Goal: Information Seeking & Learning: Learn about a topic

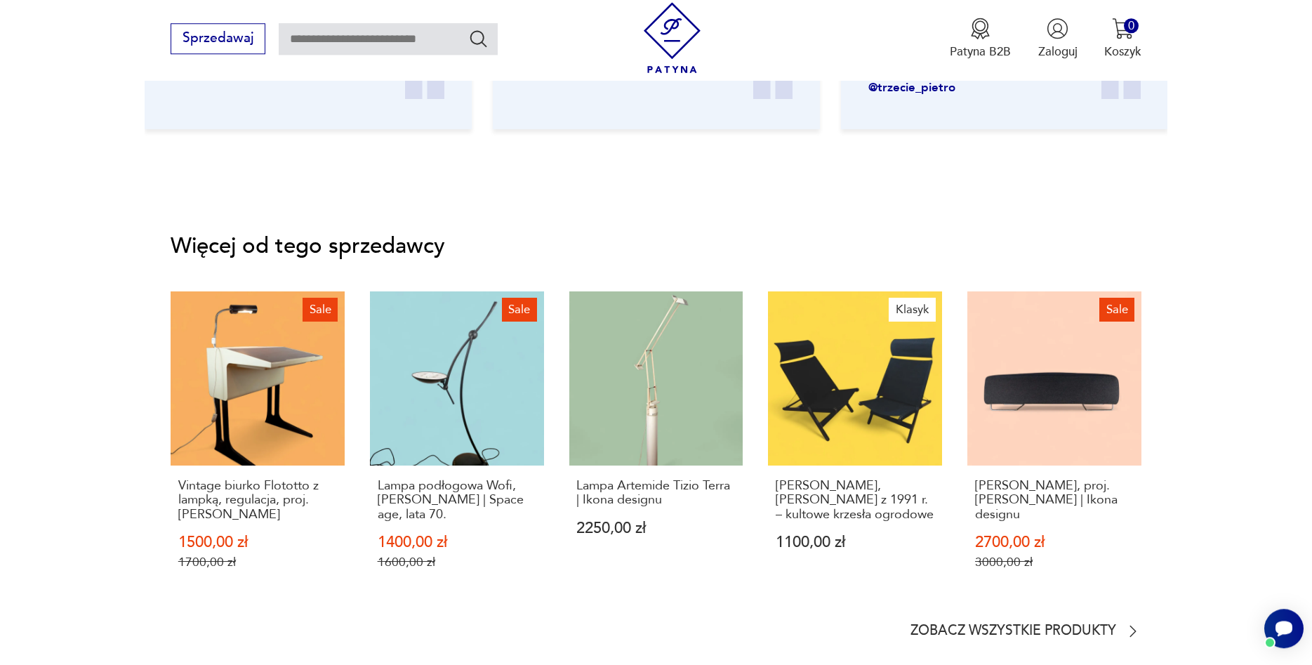
scroll to position [2100, 0]
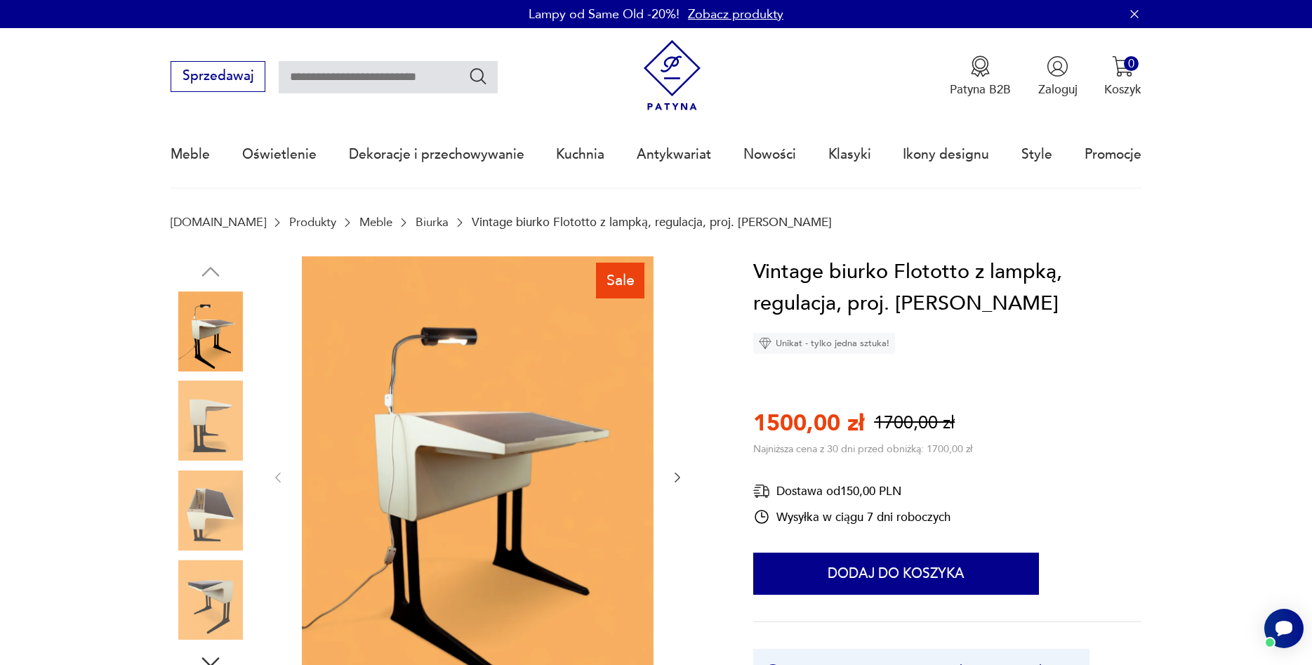
click at [227, 433] on img at bounding box center [211, 420] width 80 height 80
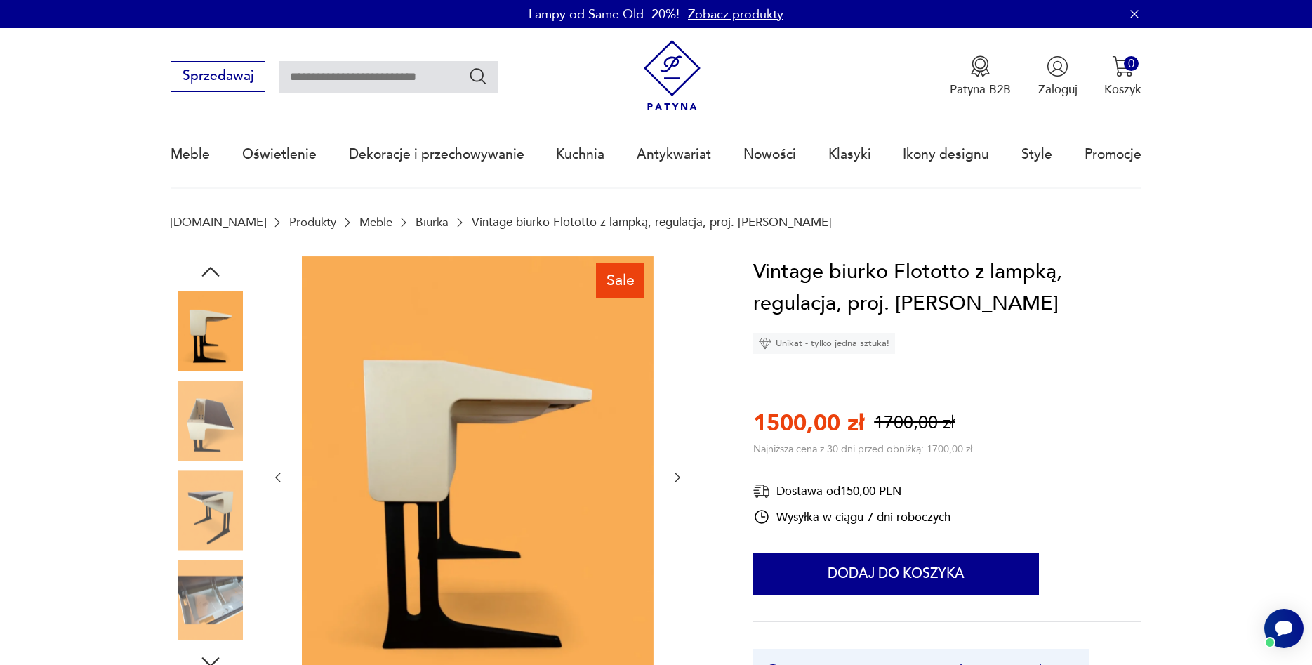
click at [228, 447] on img at bounding box center [211, 420] width 80 height 80
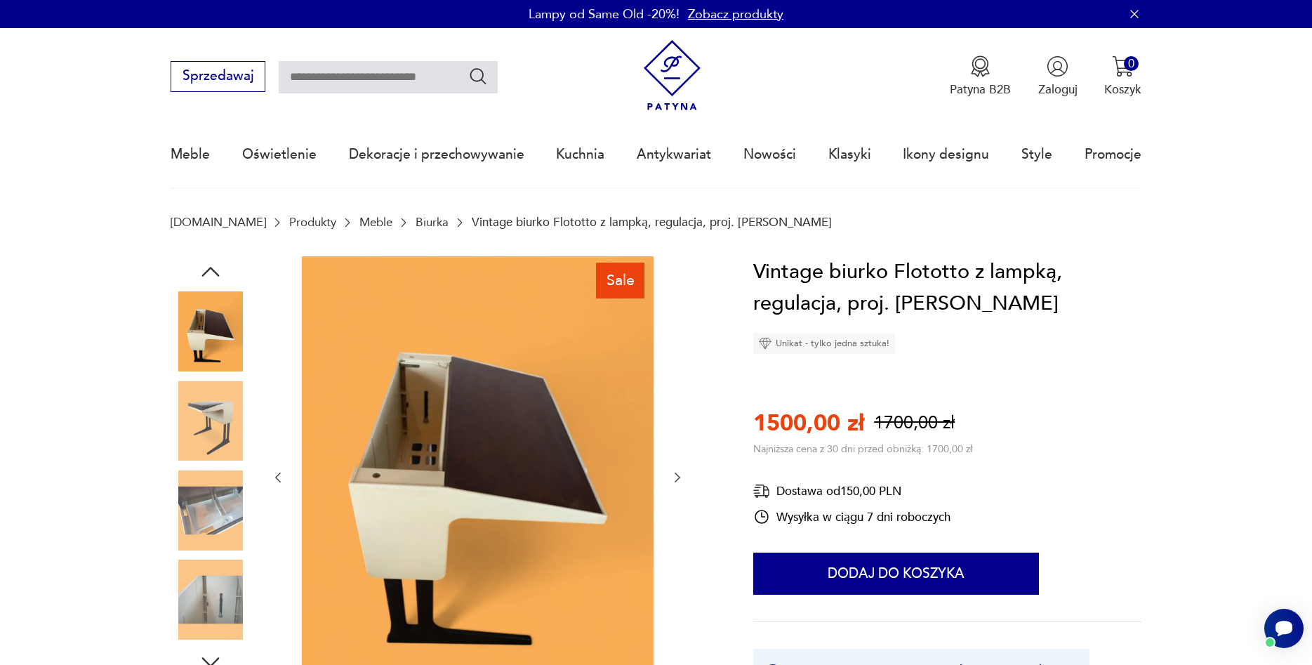
click at [219, 503] on img at bounding box center [211, 510] width 80 height 80
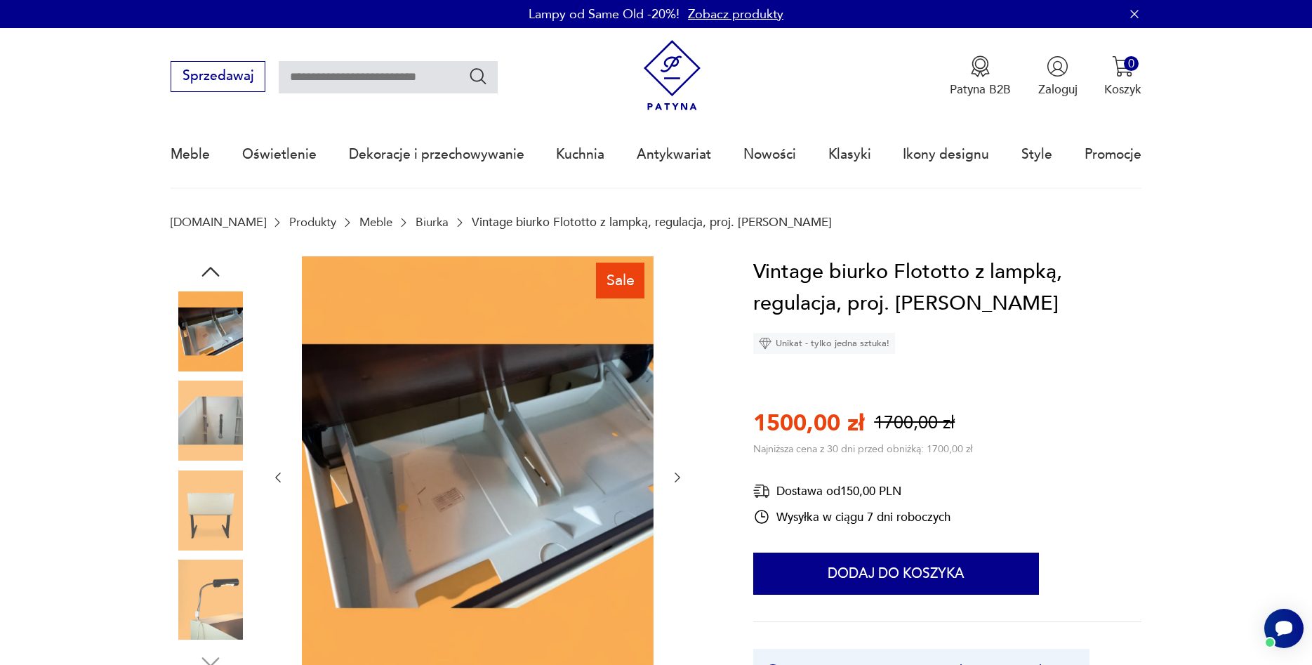
click at [203, 339] on img at bounding box center [211, 331] width 80 height 80
click at [213, 401] on img at bounding box center [211, 420] width 80 height 80
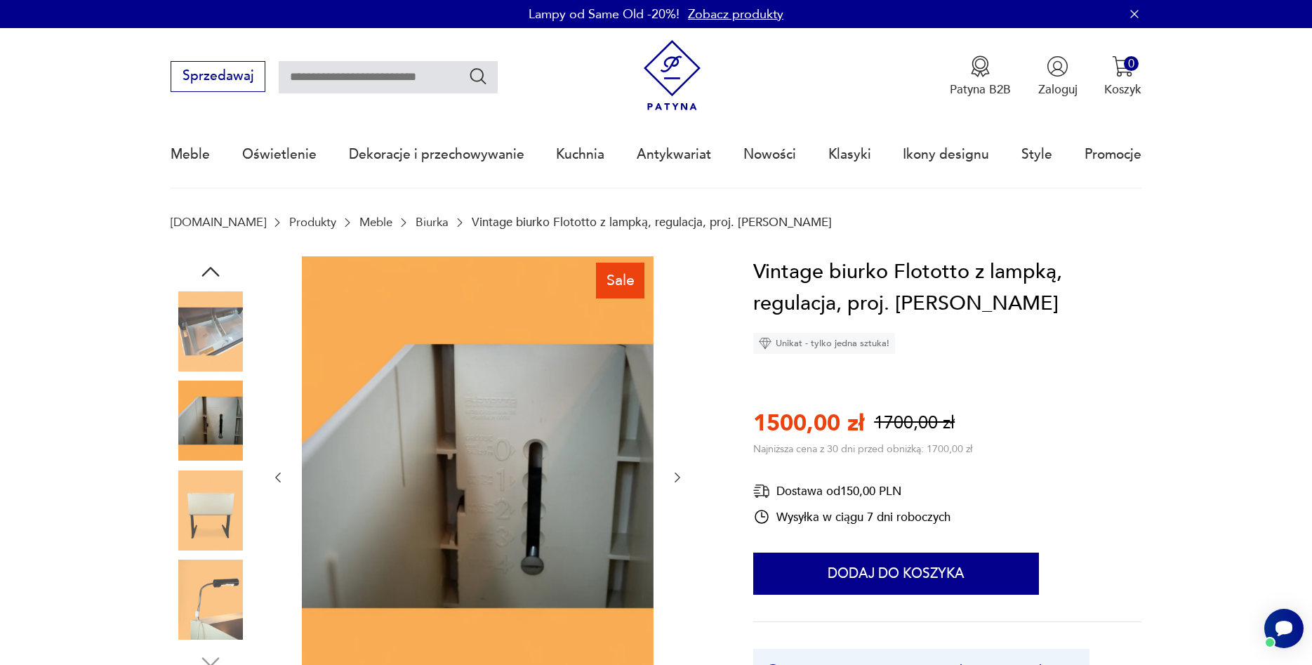
click at [219, 499] on img at bounding box center [211, 510] width 80 height 80
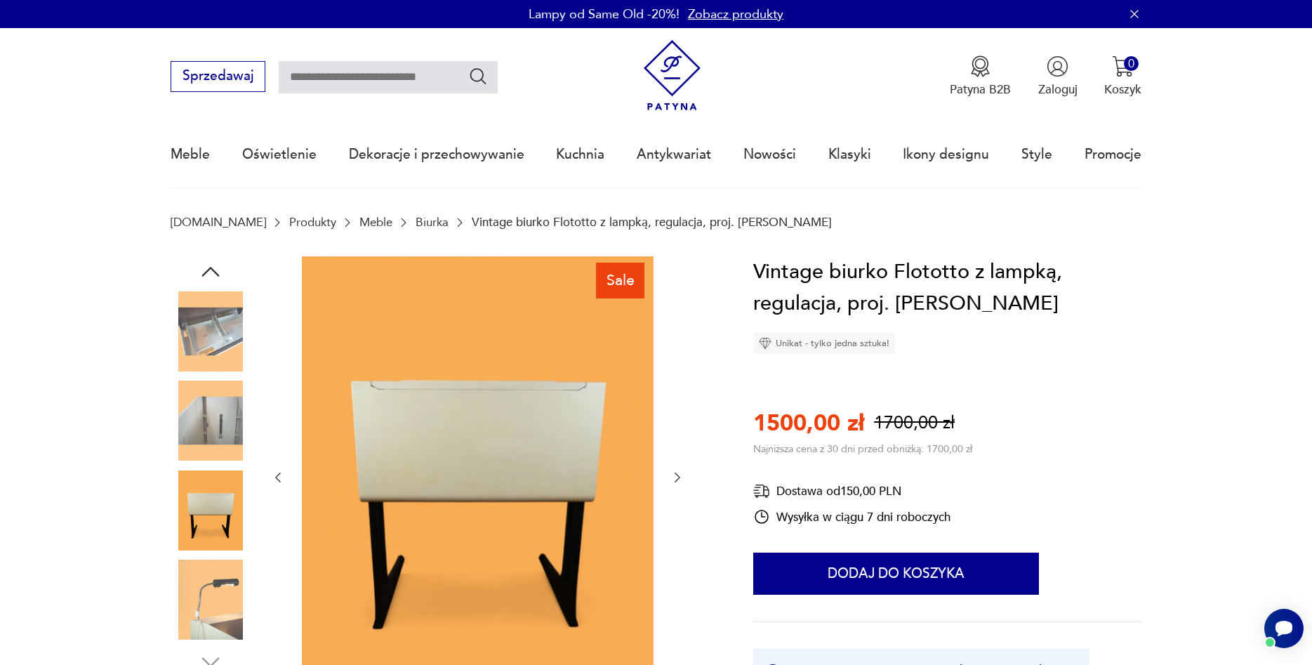
click at [215, 590] on img at bounding box center [211, 599] width 80 height 80
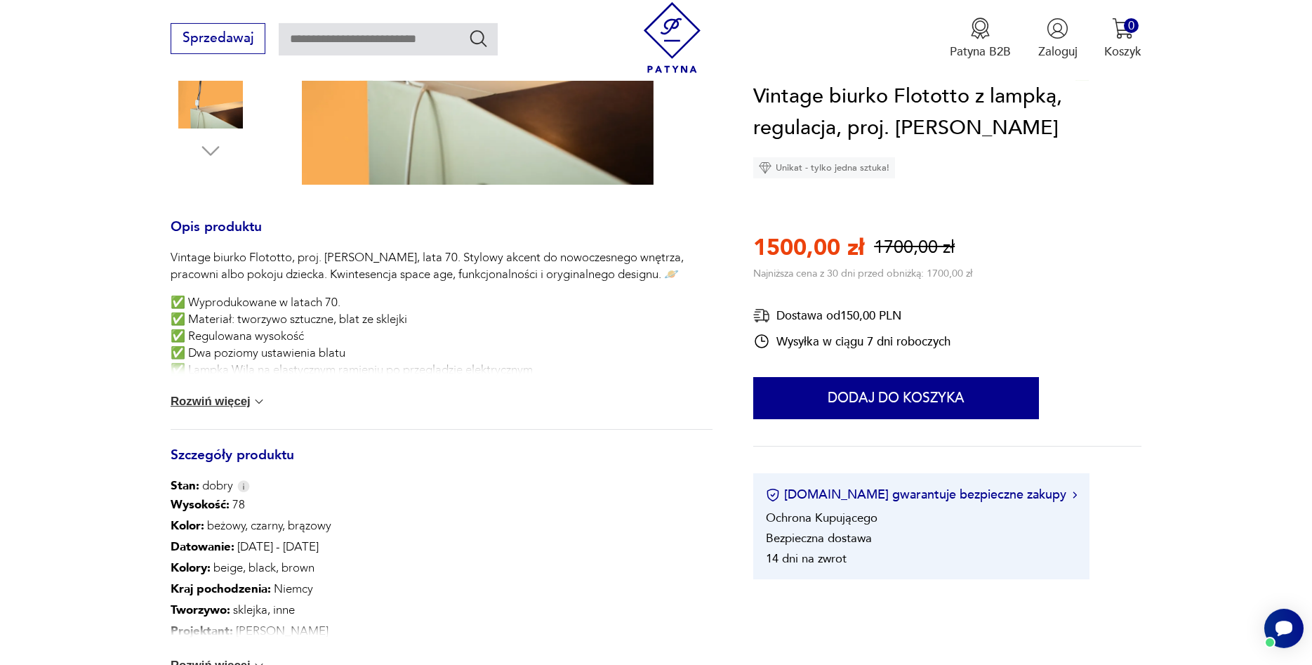
scroll to position [573, 0]
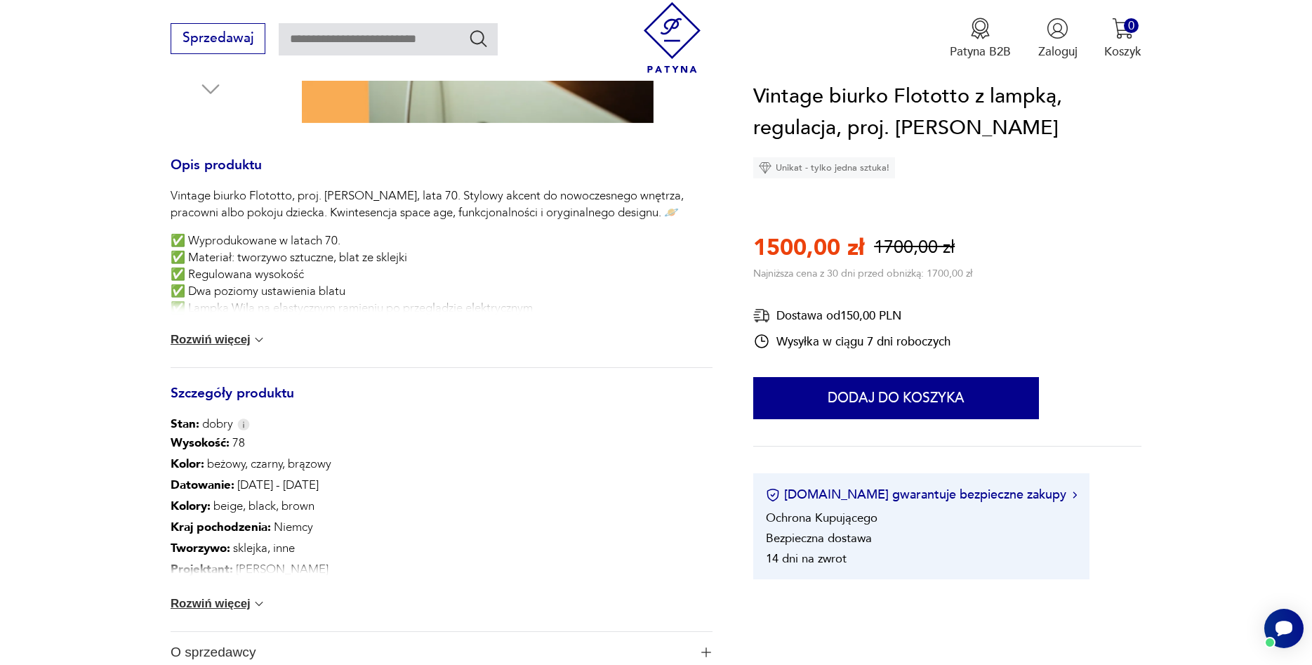
click at [197, 343] on button "Rozwiń więcej" at bounding box center [218, 340] width 95 height 14
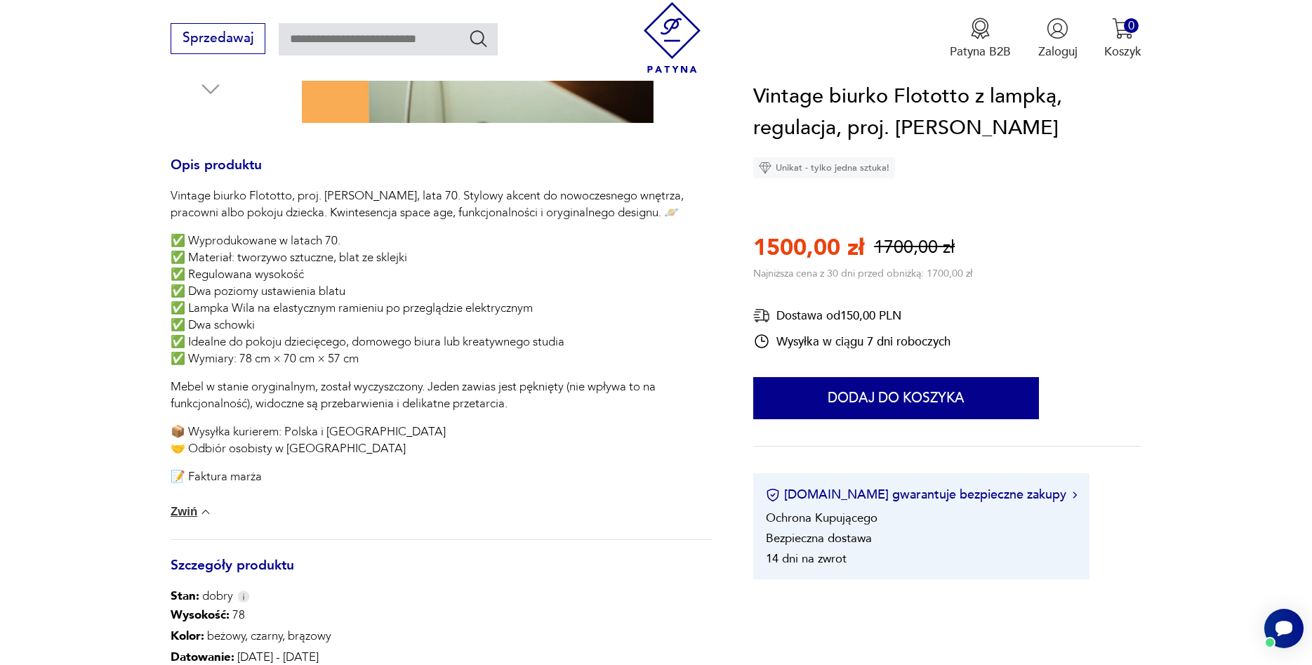
scroll to position [764, 0]
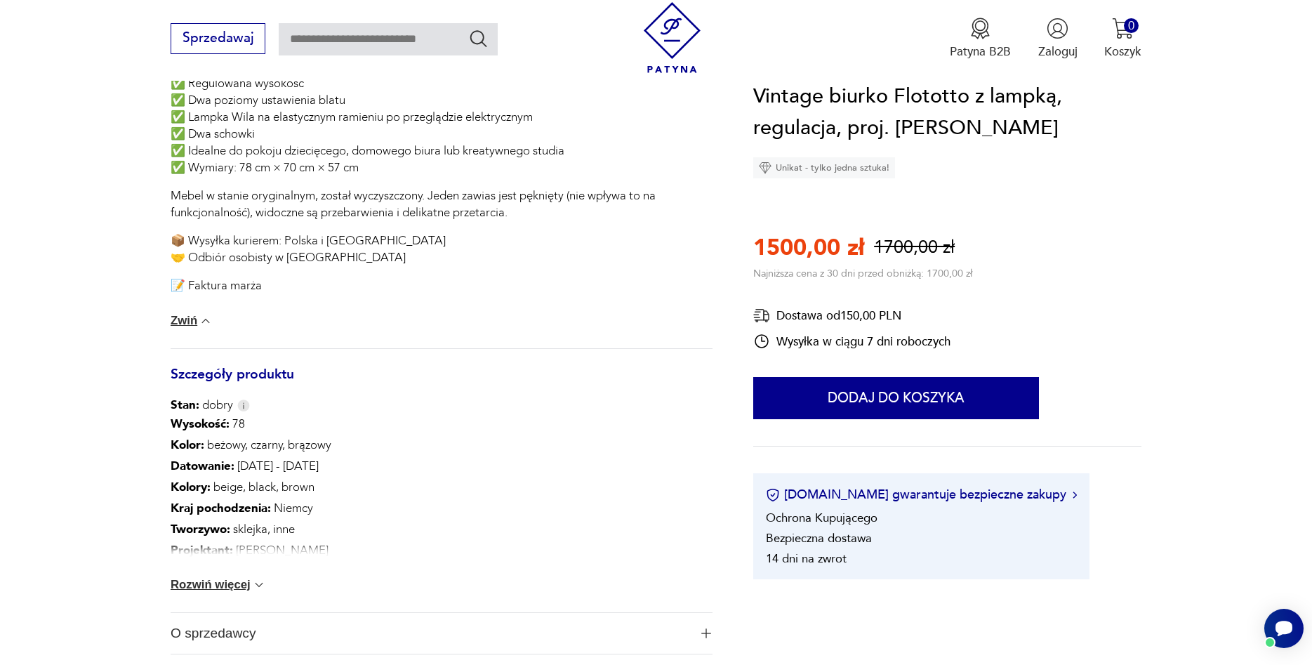
click at [229, 587] on button "Rozwiń więcej" at bounding box center [218, 585] width 95 height 14
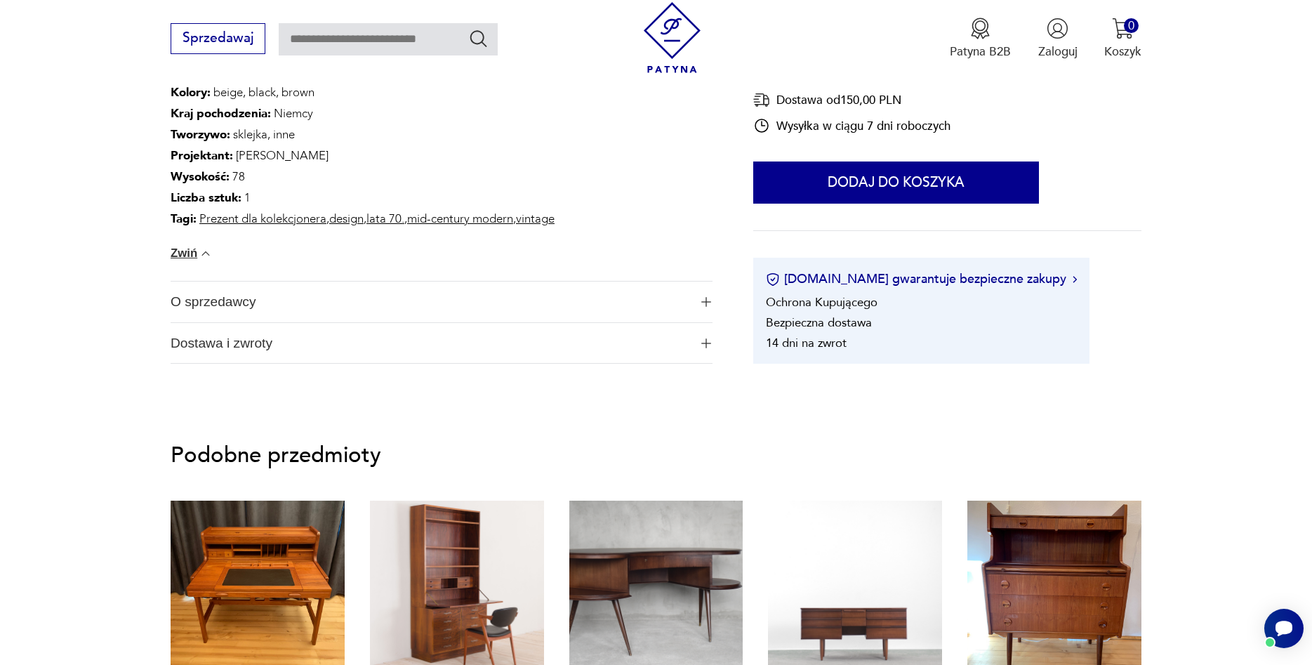
scroll to position [967, 0]
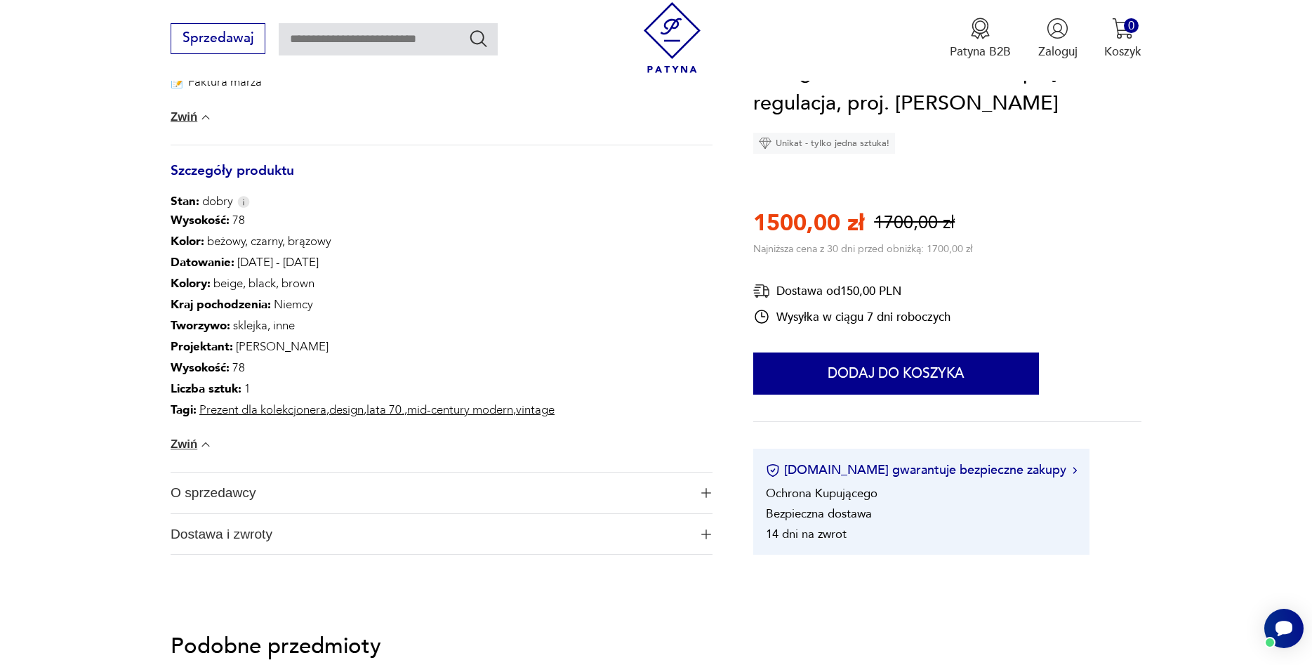
click at [243, 493] on span "O sprzedawcy" at bounding box center [430, 492] width 519 height 41
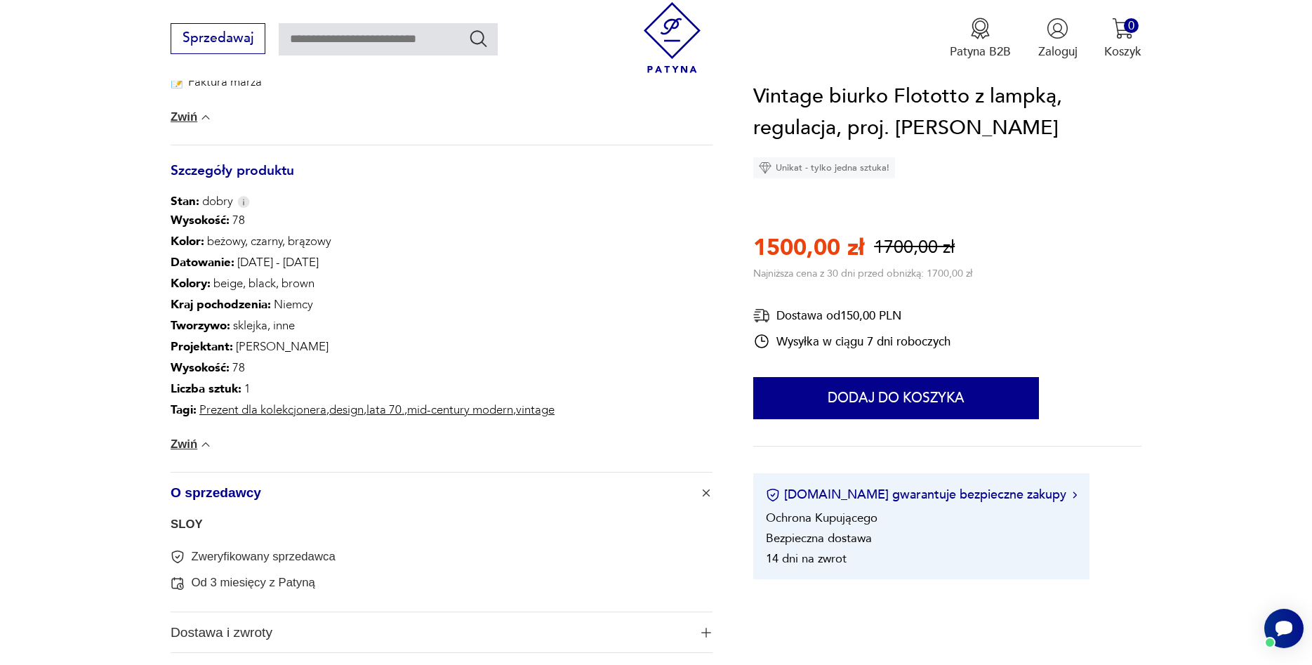
scroll to position [1158, 0]
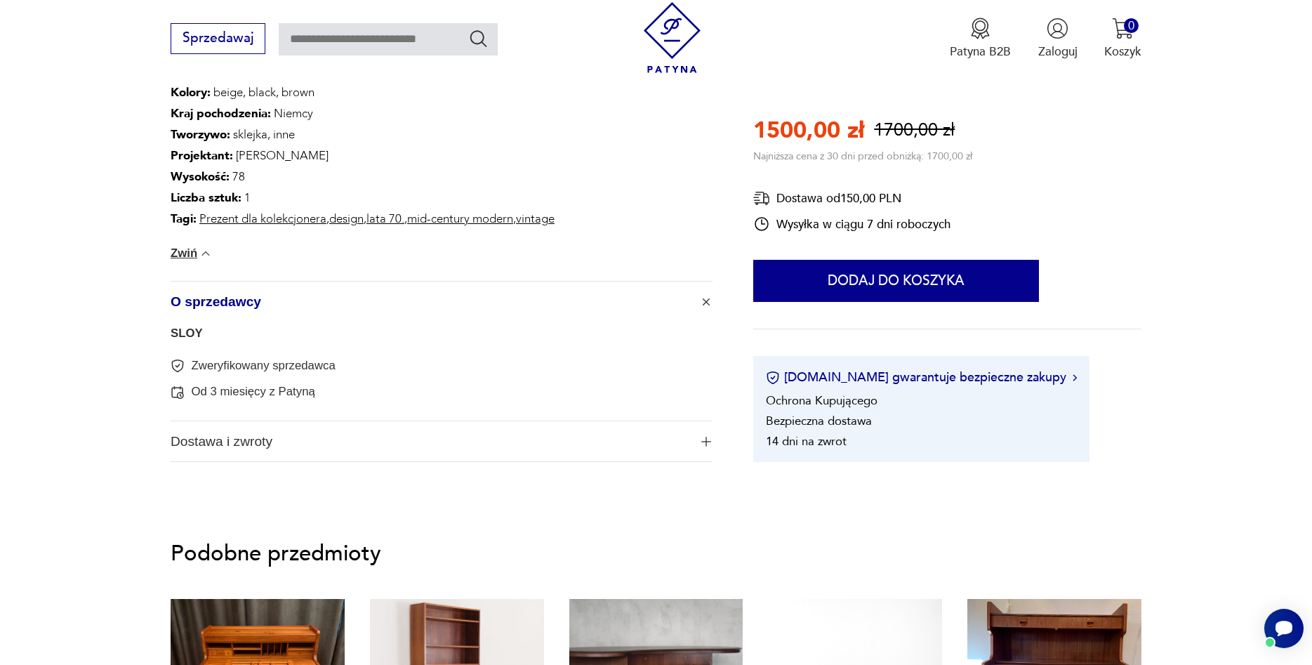
click at [230, 446] on span "Dostawa i zwroty" at bounding box center [430, 441] width 519 height 41
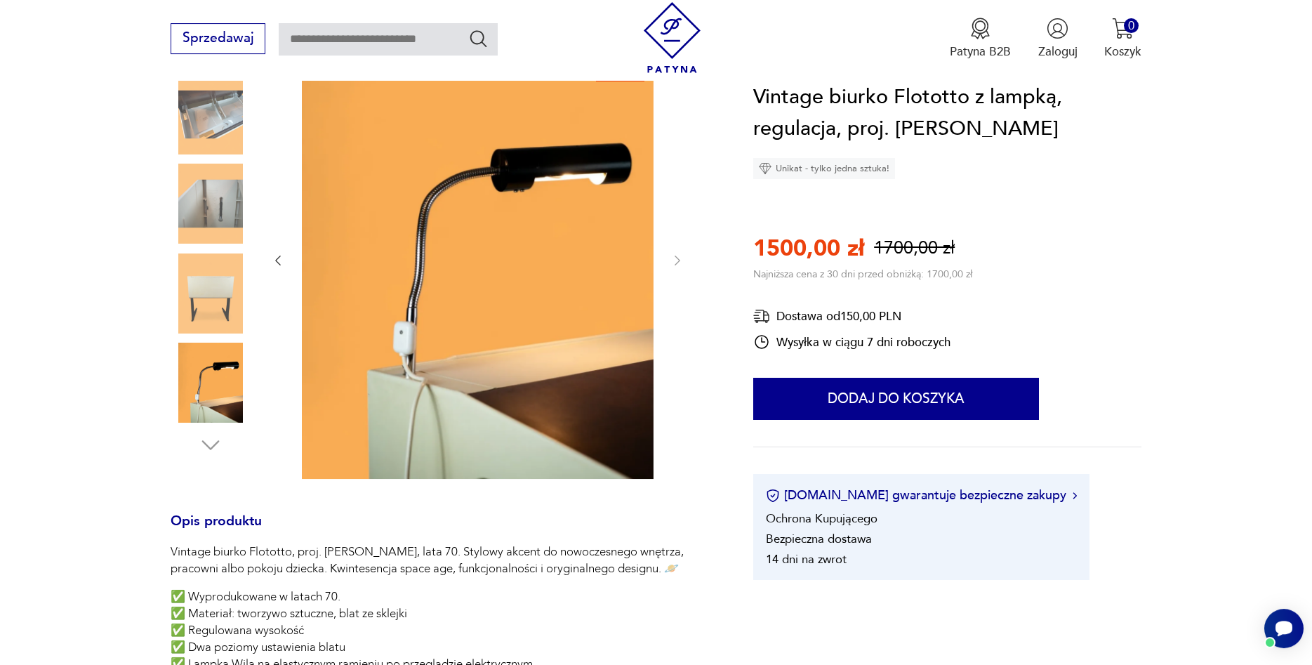
scroll to position [0, 0]
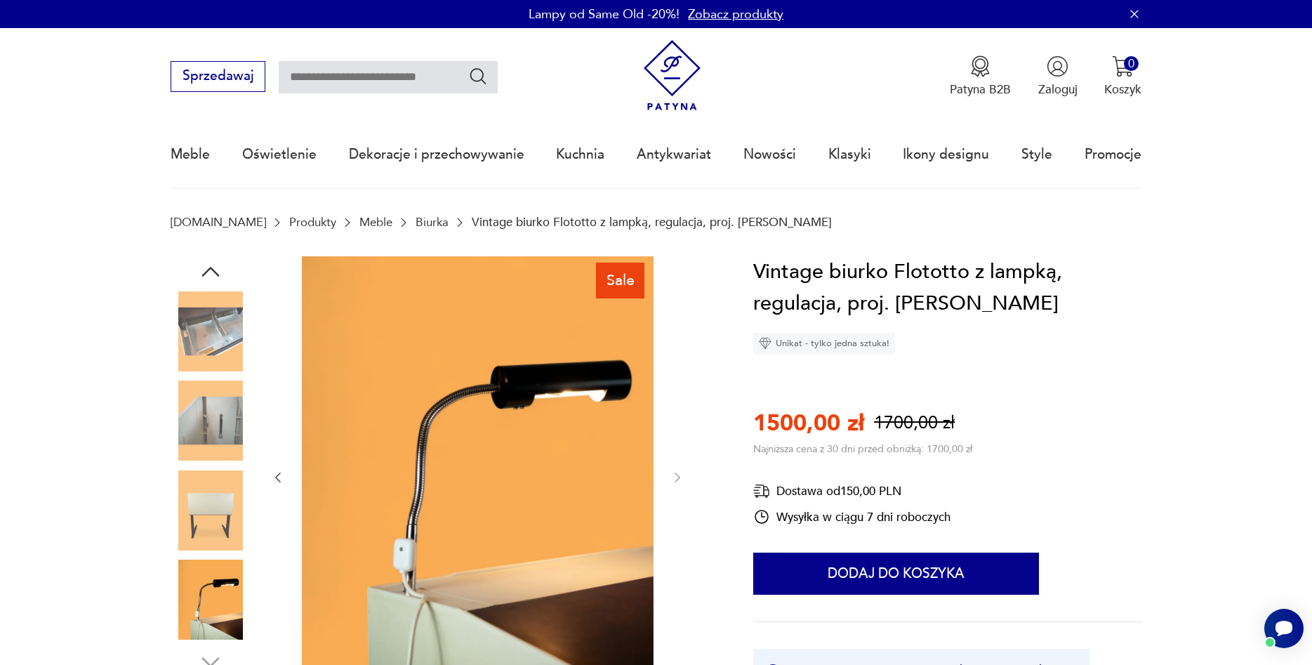
click at [204, 480] on img at bounding box center [211, 510] width 80 height 80
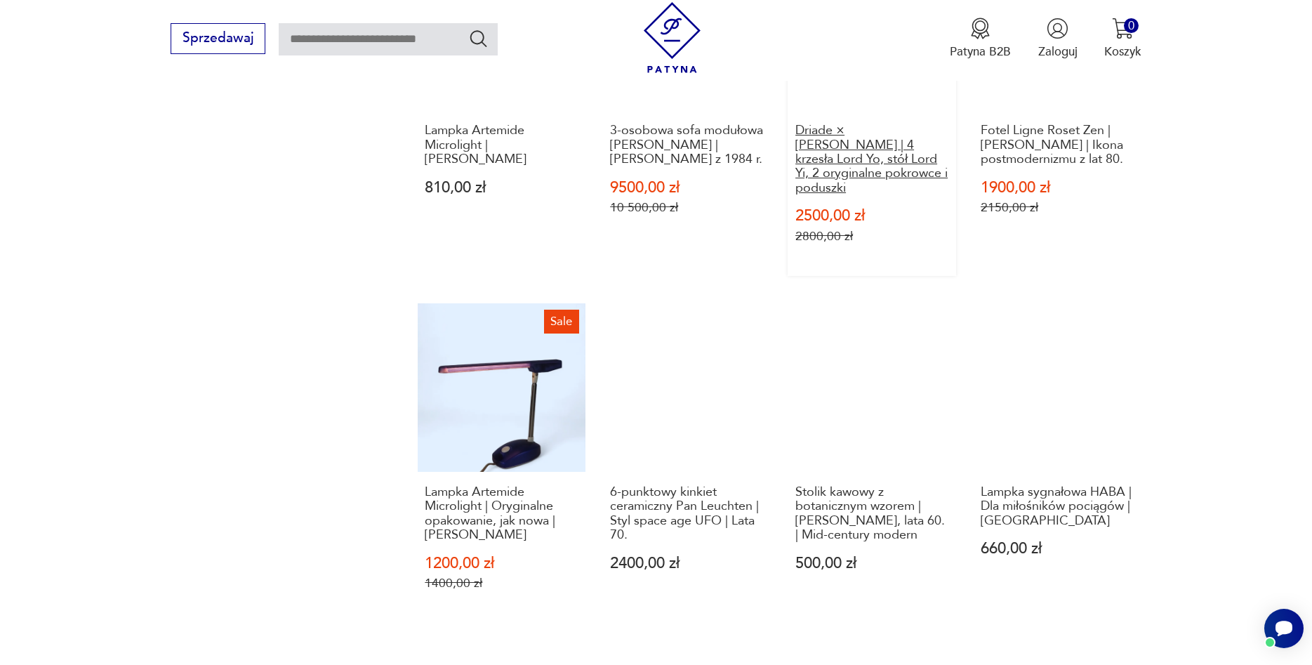
scroll to position [1527, 0]
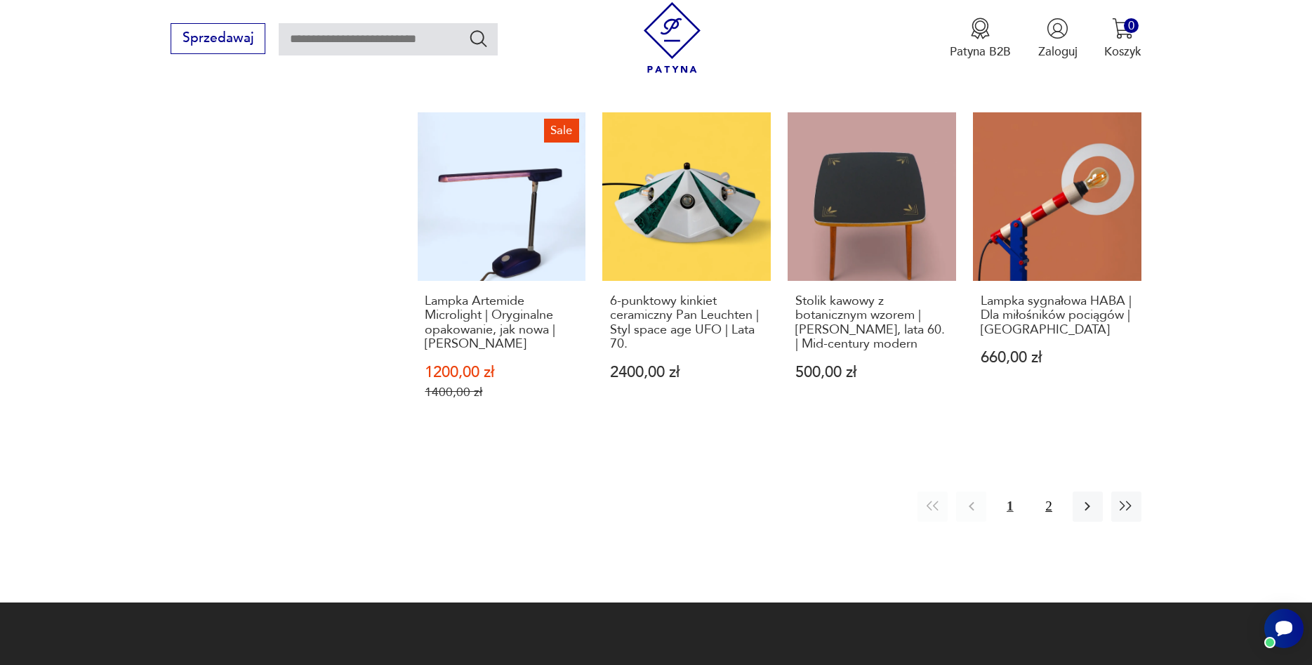
click at [1042, 491] on button "2" at bounding box center [1048, 506] width 30 height 30
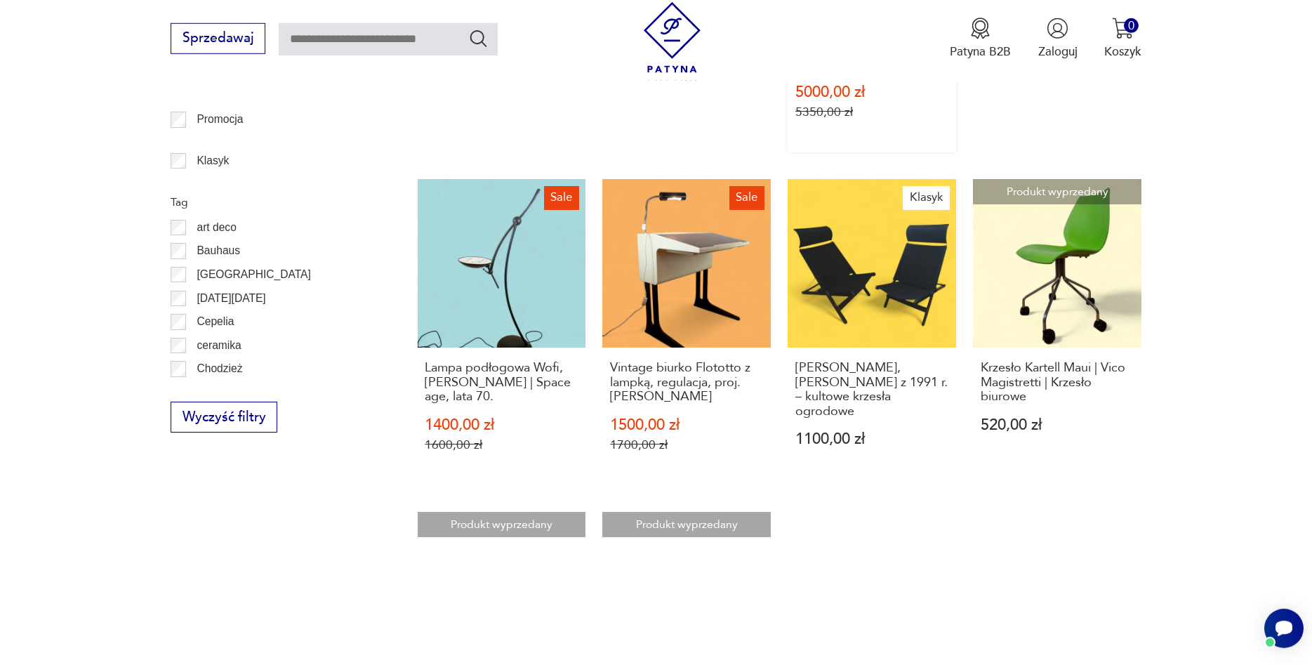
scroll to position [757, 0]
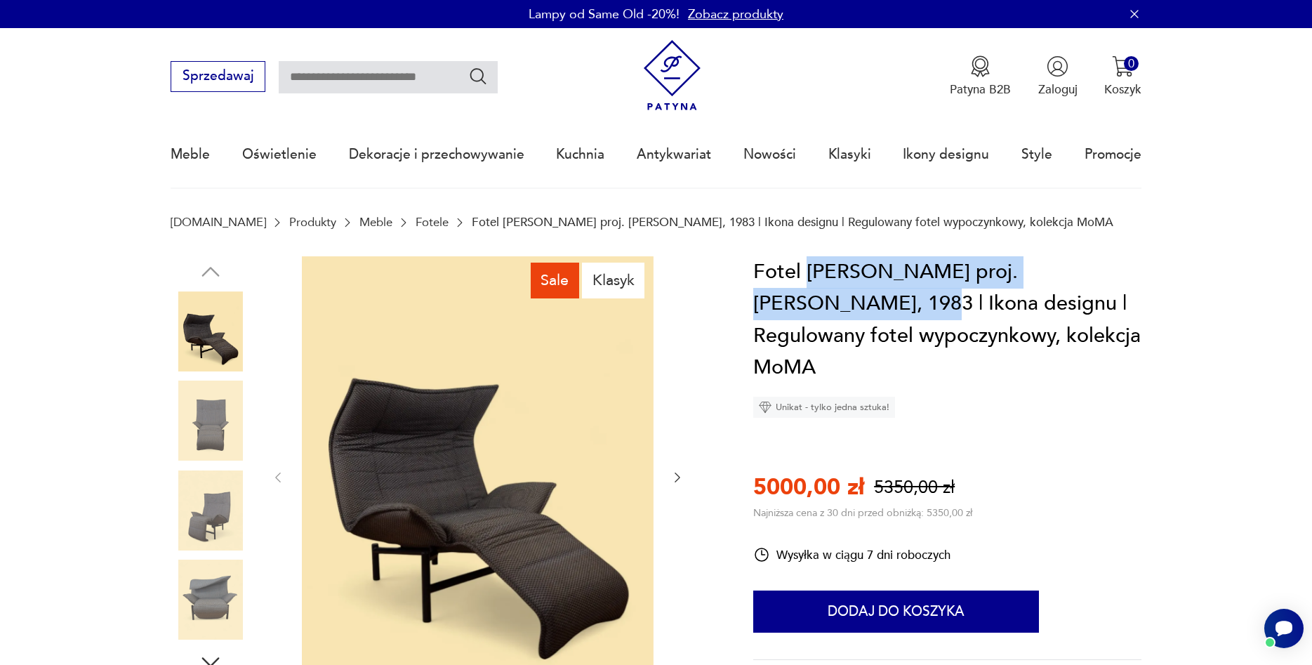
drag, startPoint x: 806, startPoint y: 266, endPoint x: 853, endPoint y: 298, distance: 56.6
click at [853, 298] on h1 "Fotel [PERSON_NAME] proj. [PERSON_NAME], 1983 | Ikona designu | Regulowany fote…" at bounding box center [947, 320] width 388 height 128
copy h1 "[PERSON_NAME] proj. [PERSON_NAME]"
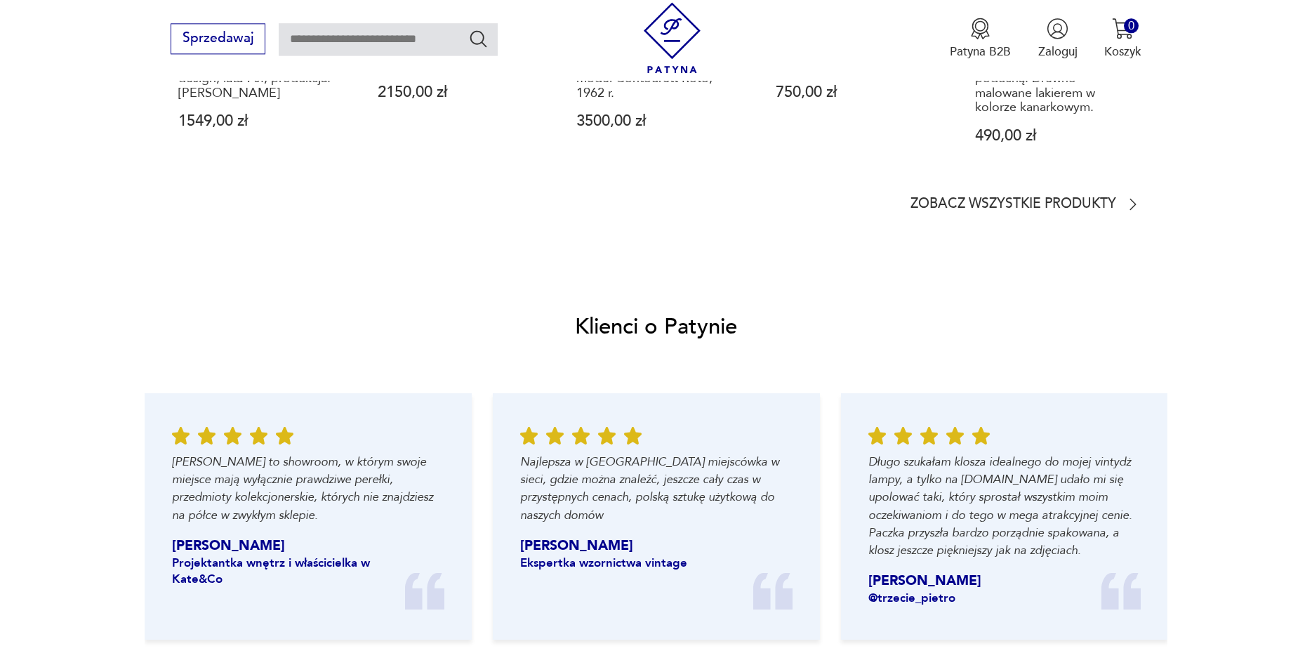
scroll to position [1527, 0]
